Goal: Find specific page/section

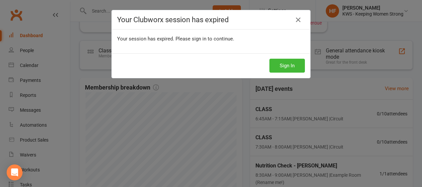
click at [286, 68] on button "Sign In" at bounding box center [286, 66] width 35 height 14
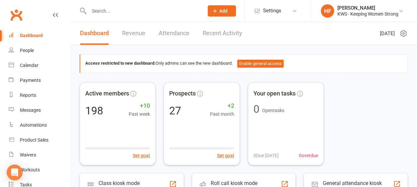
click at [126, 14] on input "text" at bounding box center [143, 10] width 112 height 9
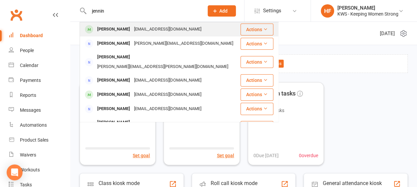
type input "jennin"
click at [118, 31] on div "[PERSON_NAME]" at bounding box center [113, 30] width 37 height 10
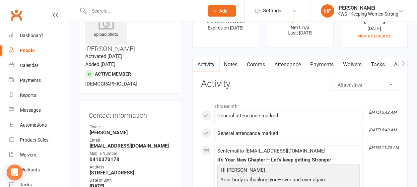
scroll to position [66, 0]
